Goal: Task Accomplishment & Management: Use online tool/utility

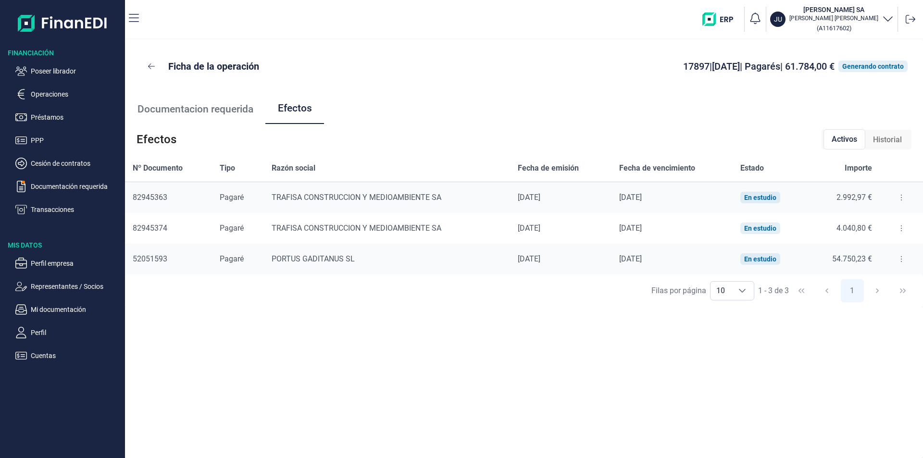
click at [329, 305] on div "[PERSON_NAME] por página 10 10 10 1 - 3 de 3 1" at bounding box center [524, 291] width 798 height 33
click at [61, 90] on p "Operaciones" at bounding box center [76, 94] width 90 height 12
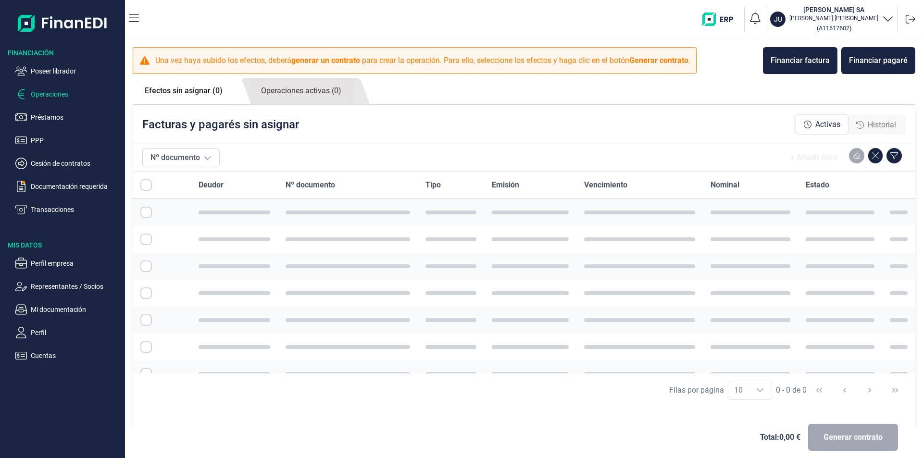
checkbox input "true"
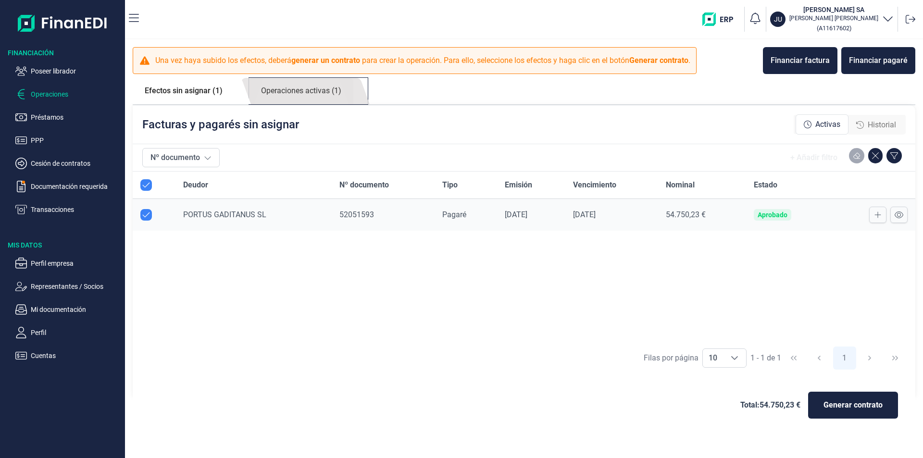
click at [318, 91] on link "Operaciones activas (1)" at bounding box center [301, 91] width 104 height 26
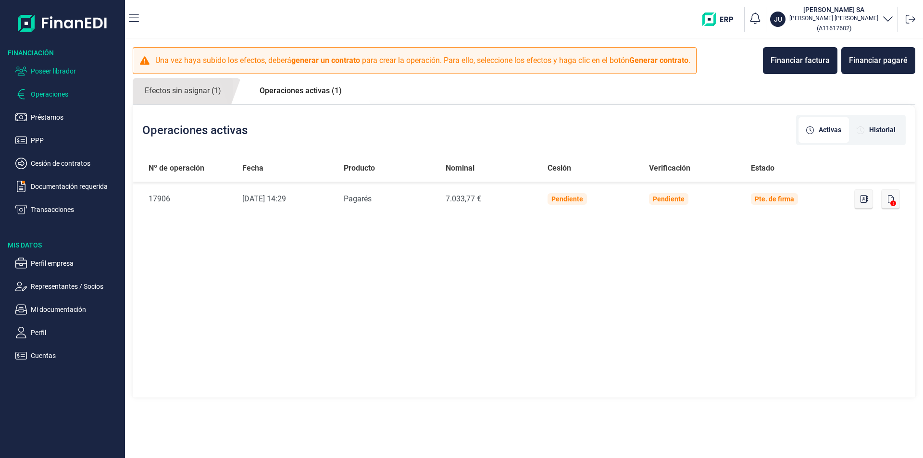
click at [59, 69] on p "Poseer librador" at bounding box center [76, 71] width 90 height 12
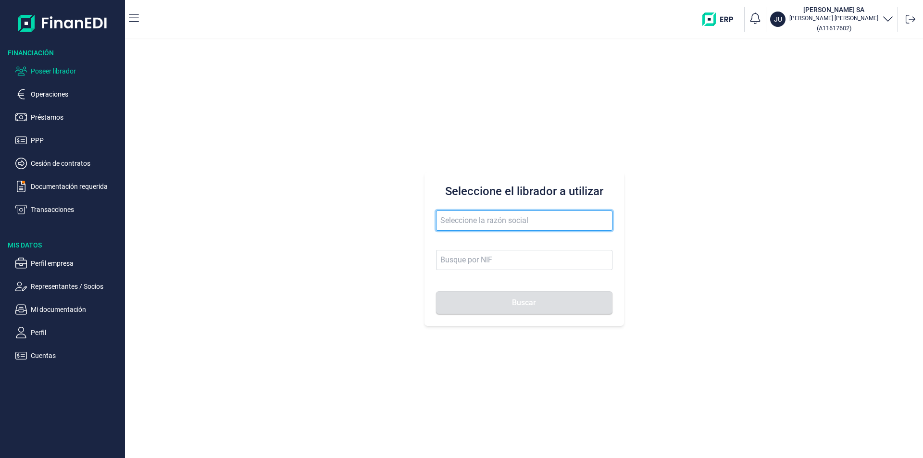
click at [447, 225] on input "text" at bounding box center [524, 221] width 176 height 20
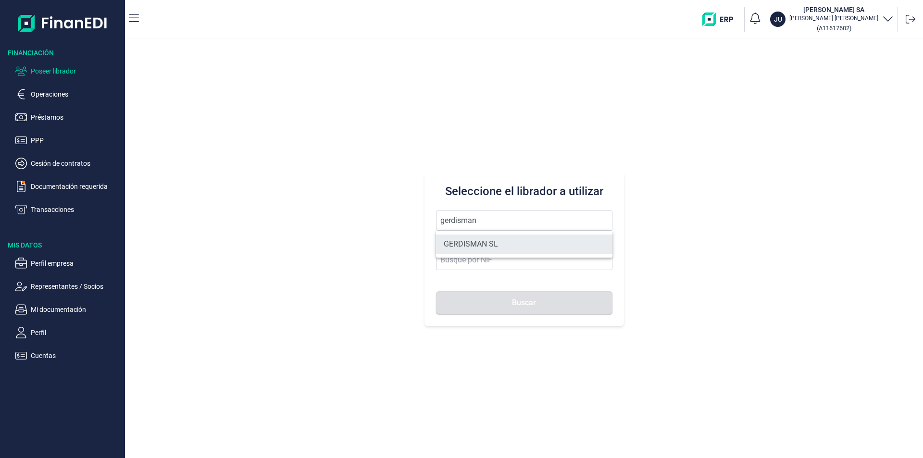
click at [459, 240] on li "GERDISMAN SL" at bounding box center [524, 244] width 176 height 19
type input "GERDISMAN SL"
type input "B19299684"
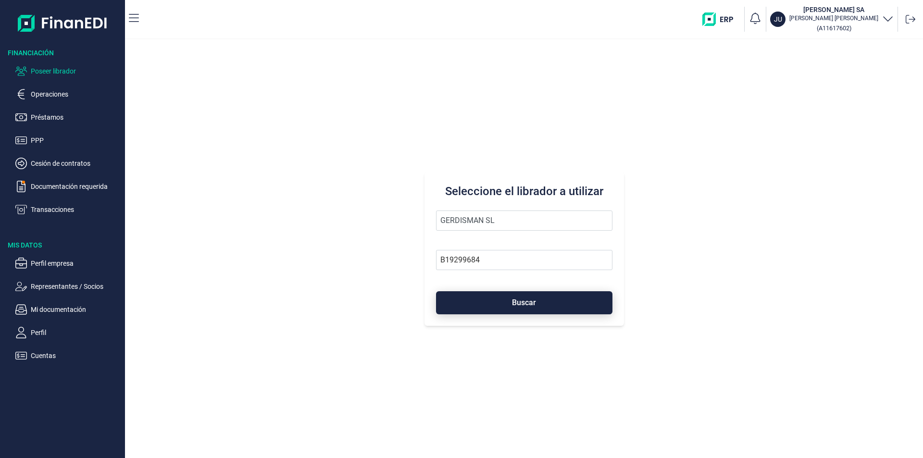
click at [485, 305] on button "Buscar" at bounding box center [524, 302] width 176 height 23
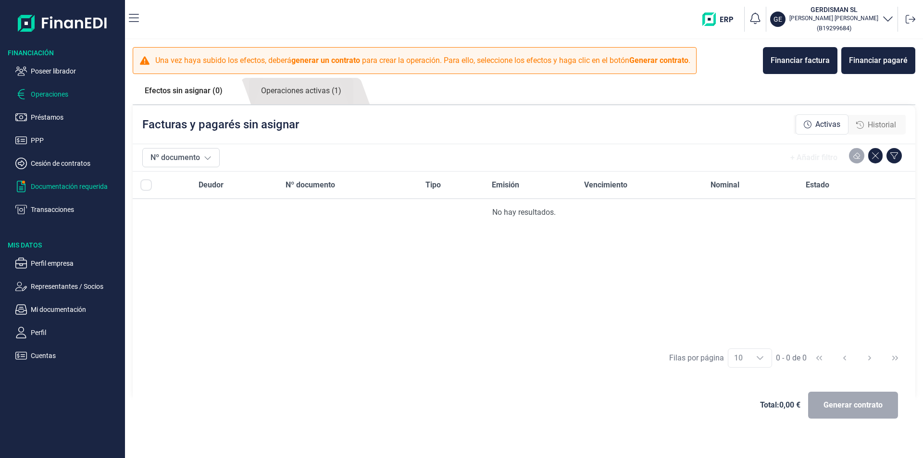
click at [66, 188] on p "Documentación requerida" at bounding box center [76, 187] width 90 height 12
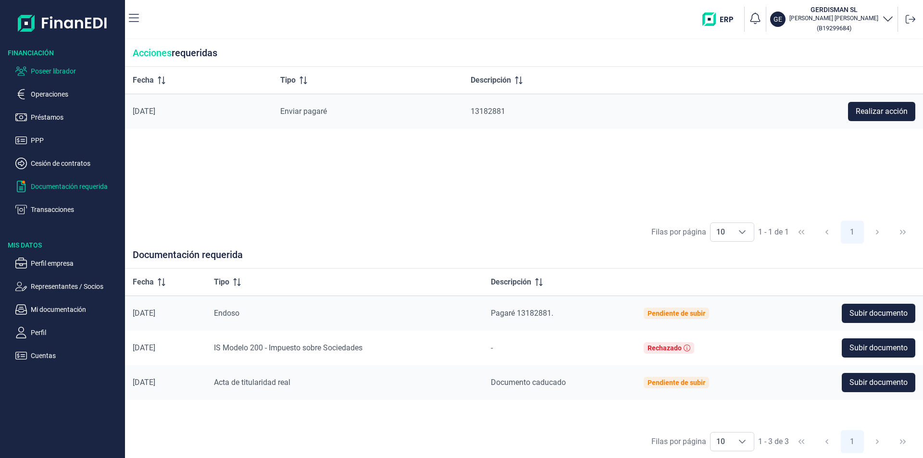
click at [60, 72] on p "Poseer librador" at bounding box center [76, 71] width 90 height 12
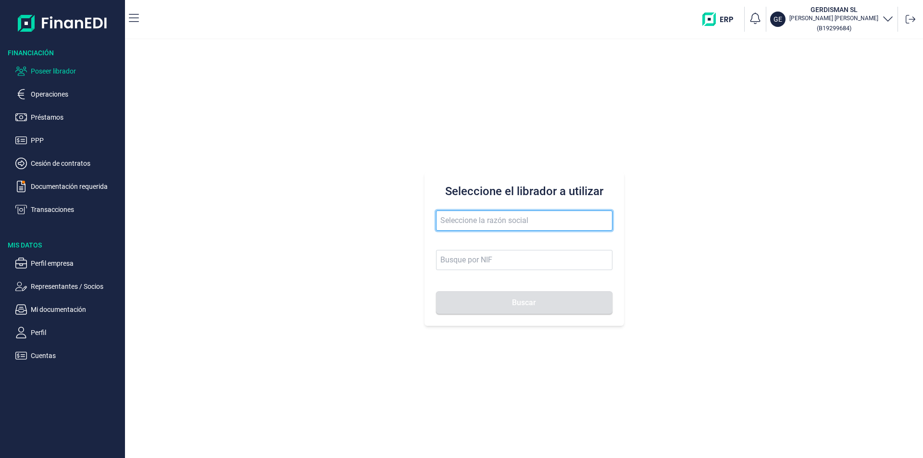
click at [457, 224] on input "text" at bounding box center [524, 221] width 176 height 20
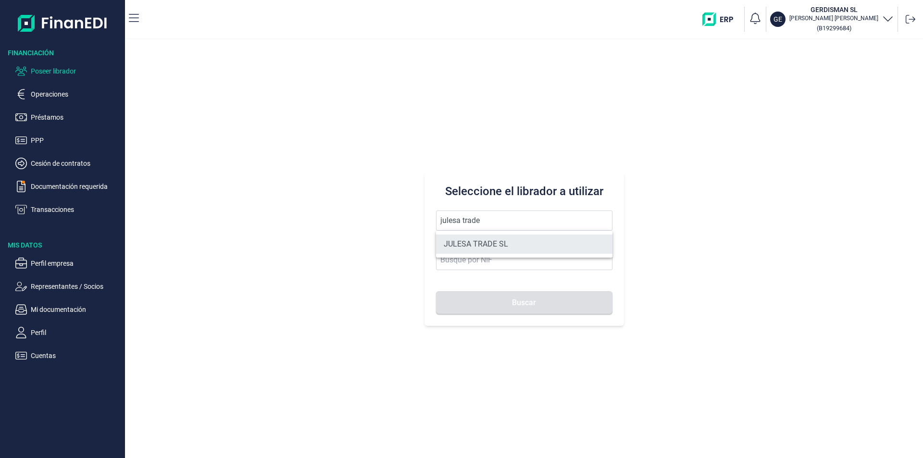
click at [512, 240] on li "JULESA TRADE SL" at bounding box center [524, 244] width 176 height 19
type input "JULESA TRADE SL"
type input "B67388983"
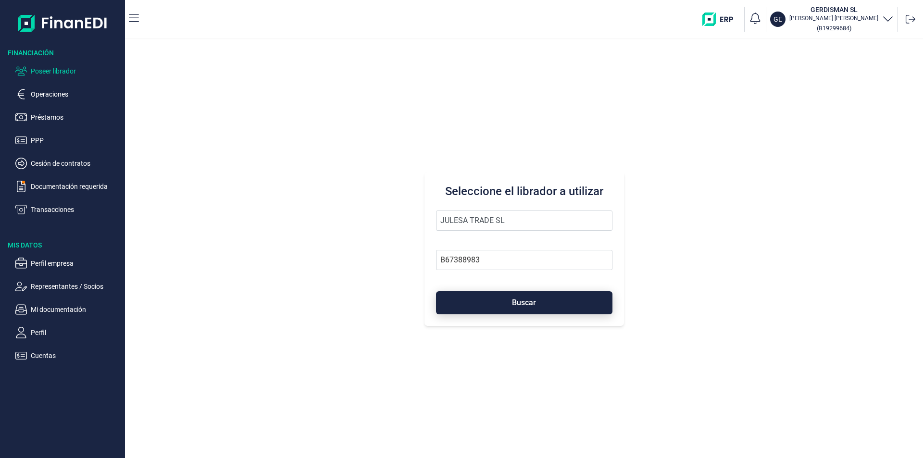
click at [491, 303] on button "Buscar" at bounding box center [524, 302] width 176 height 23
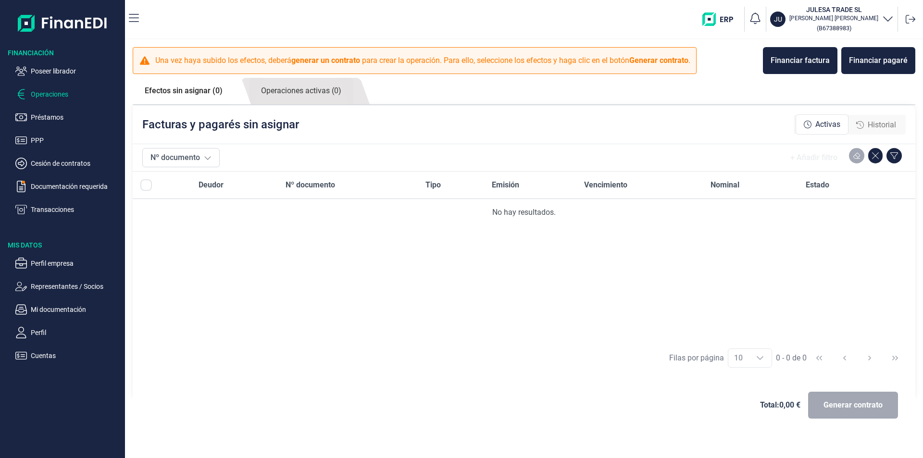
click at [868, 125] on span "Historial" at bounding box center [882, 125] width 28 height 12
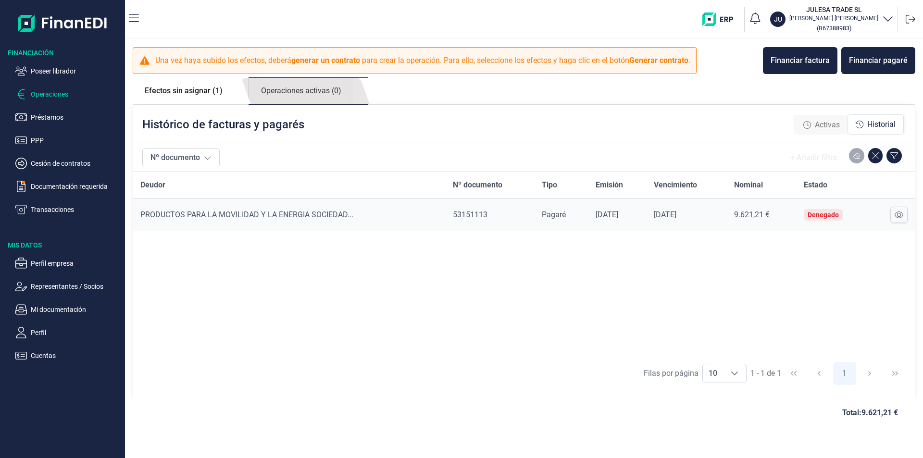
click at [317, 95] on link "Operaciones activas (0)" at bounding box center [301, 91] width 104 height 26
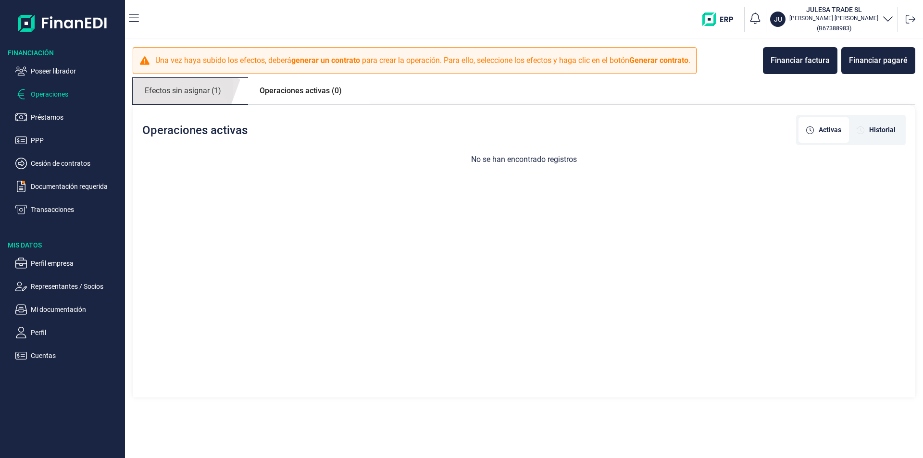
drag, startPoint x: 204, startPoint y: 93, endPoint x: 188, endPoint y: 104, distance: 19.3
click at [203, 93] on link "Efectos sin asignar (1)" at bounding box center [183, 91] width 100 height 26
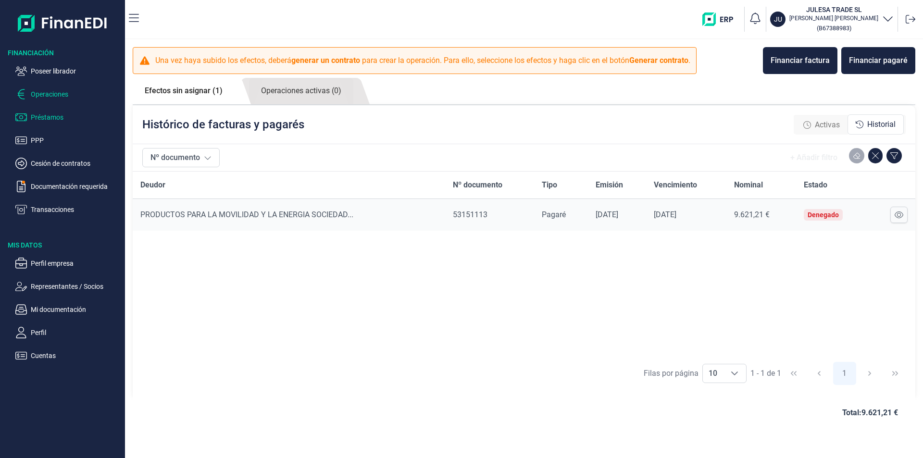
click at [60, 117] on p "Préstamos" at bounding box center [76, 118] width 90 height 12
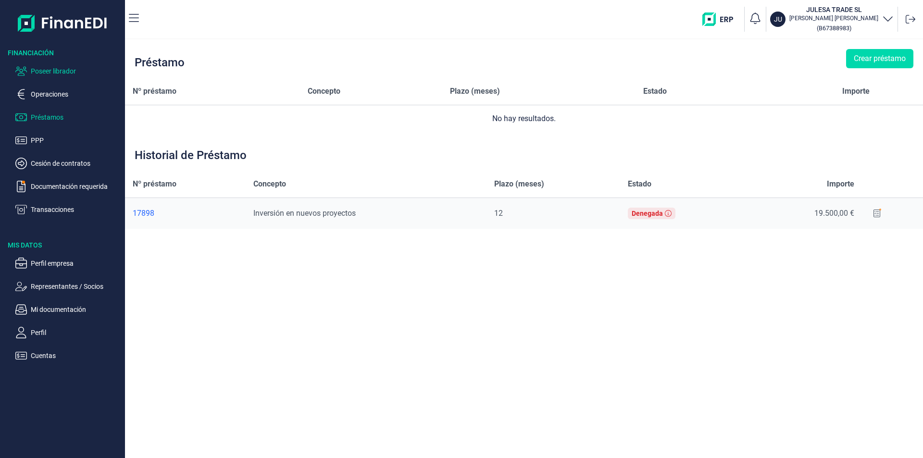
click at [60, 68] on p "Poseer librador" at bounding box center [76, 71] width 90 height 12
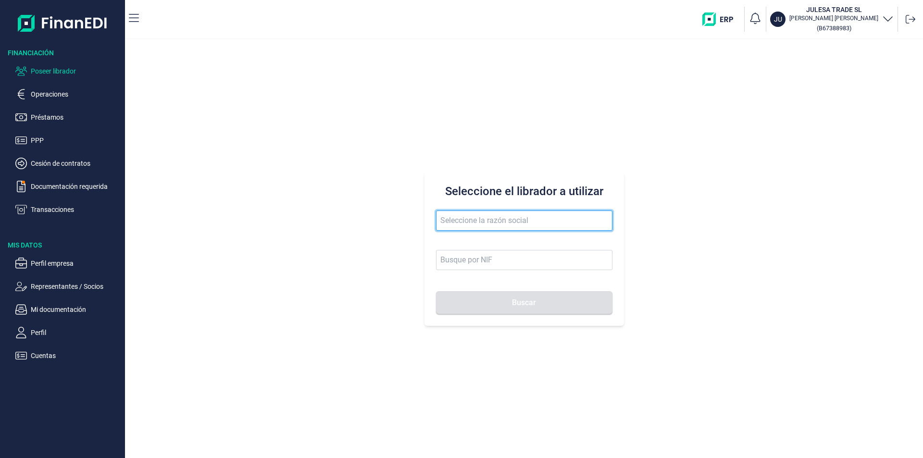
click at [445, 218] on input "text" at bounding box center [524, 221] width 176 height 20
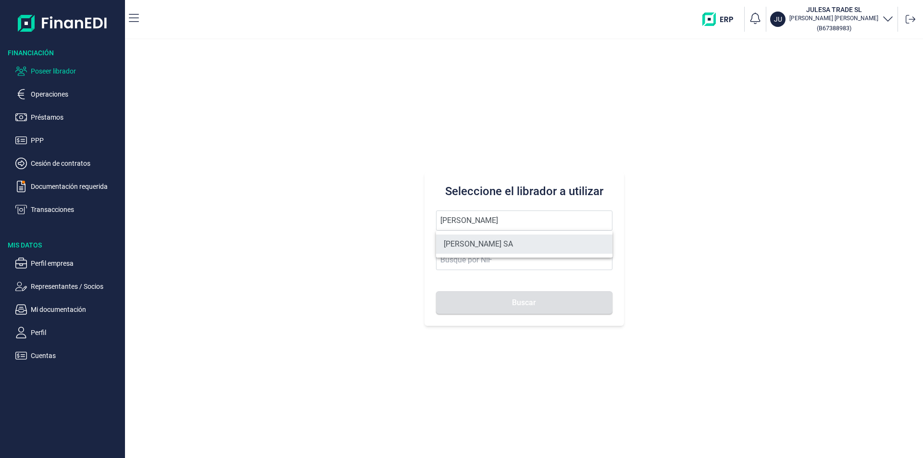
click at [464, 245] on li "[PERSON_NAME] SA" at bounding box center [524, 244] width 176 height 19
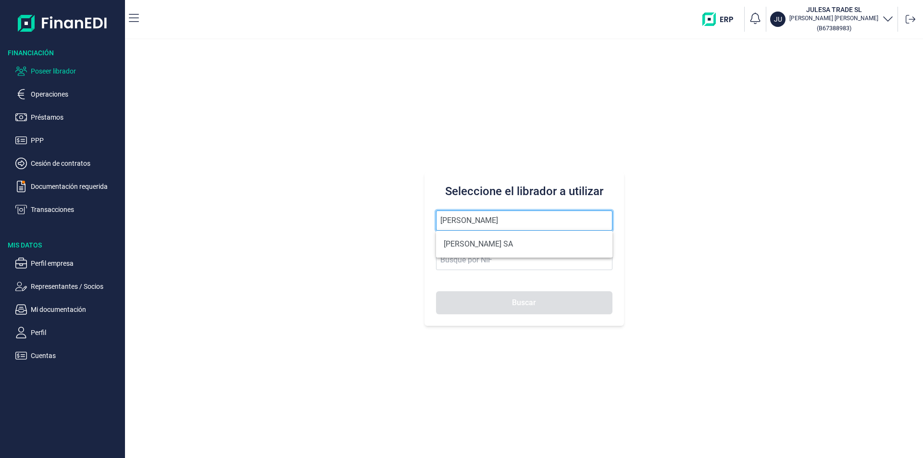
type input "[PERSON_NAME] SA"
type input "A11617602"
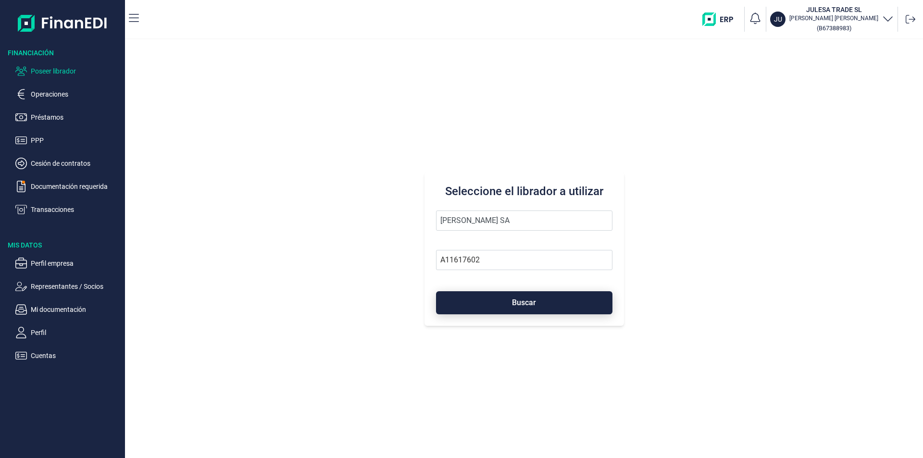
click at [504, 303] on button "Buscar" at bounding box center [524, 302] width 176 height 23
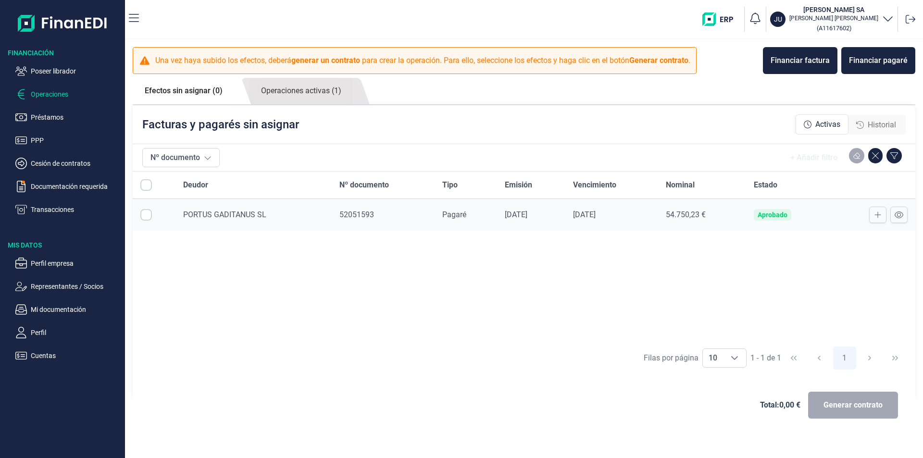
checkbox input "true"
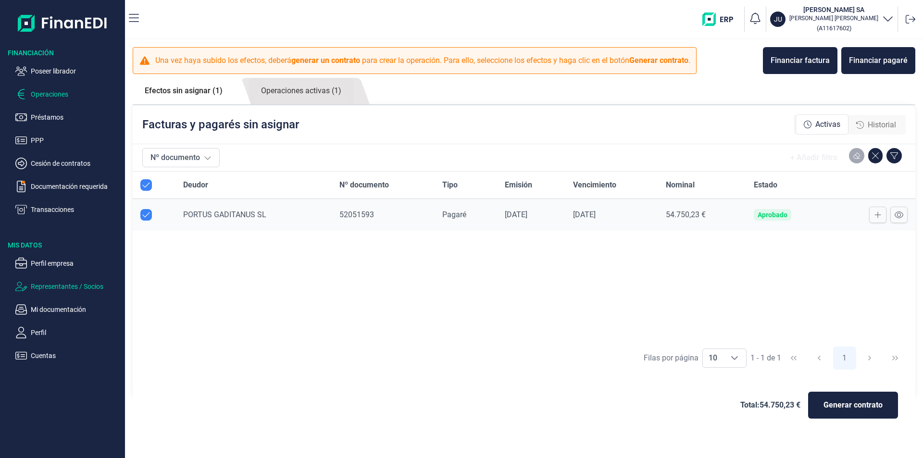
click at [73, 288] on p "Representantes / Socios" at bounding box center [76, 287] width 90 height 12
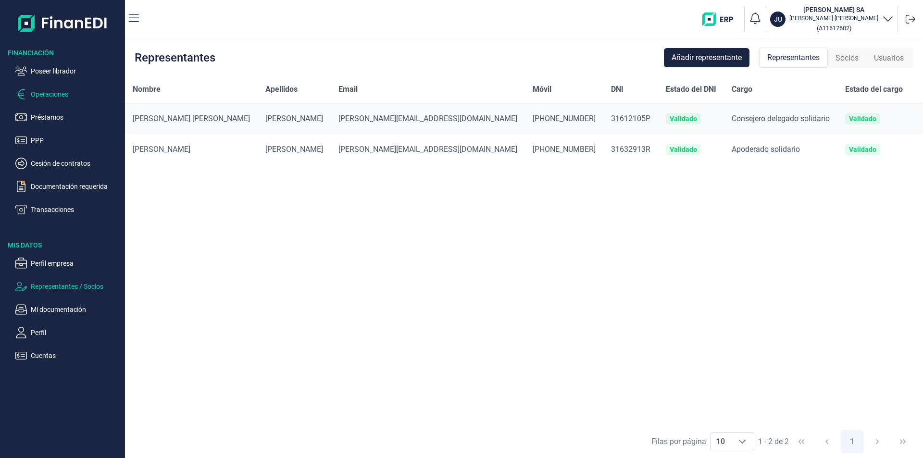
click at [62, 93] on p "Operaciones" at bounding box center [76, 94] width 90 height 12
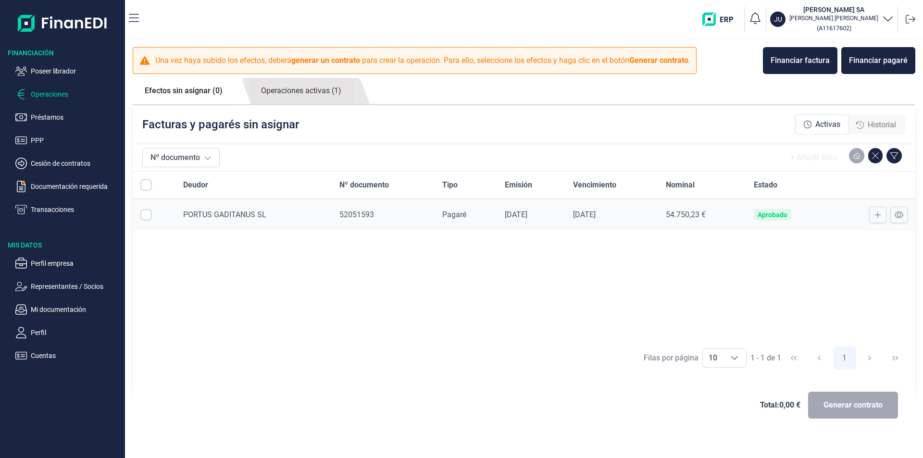
checkbox input "true"
